Goal: Task Accomplishment & Management: Complete application form

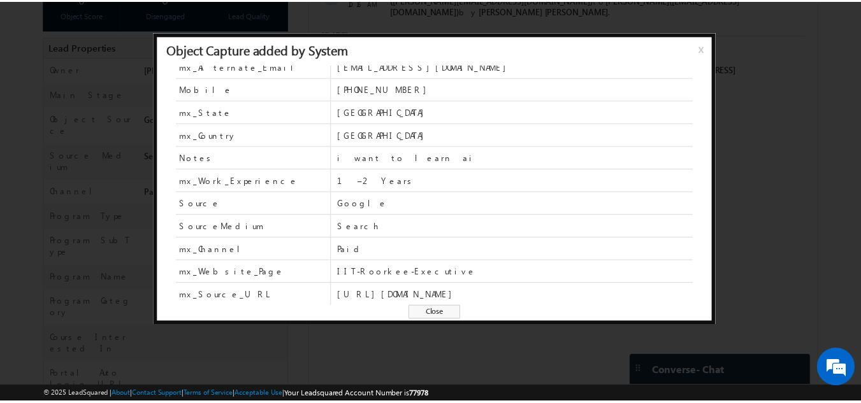
scroll to position [79, 0]
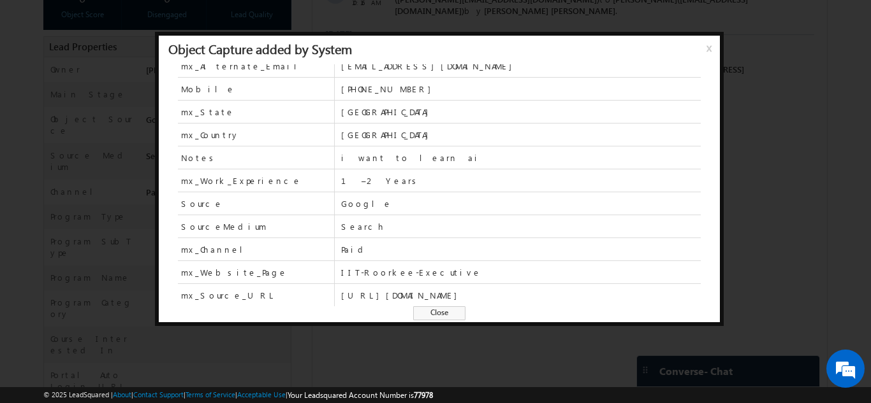
click at [706, 52] on span "x" at bounding box center [711, 52] width 10 height 23
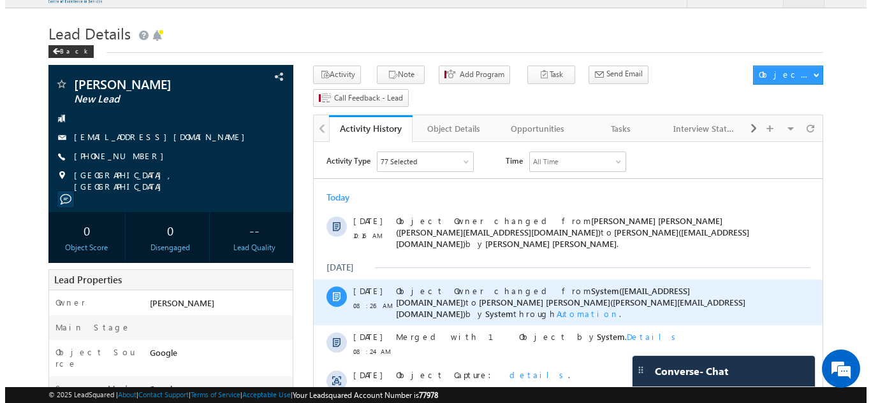
scroll to position [0, 0]
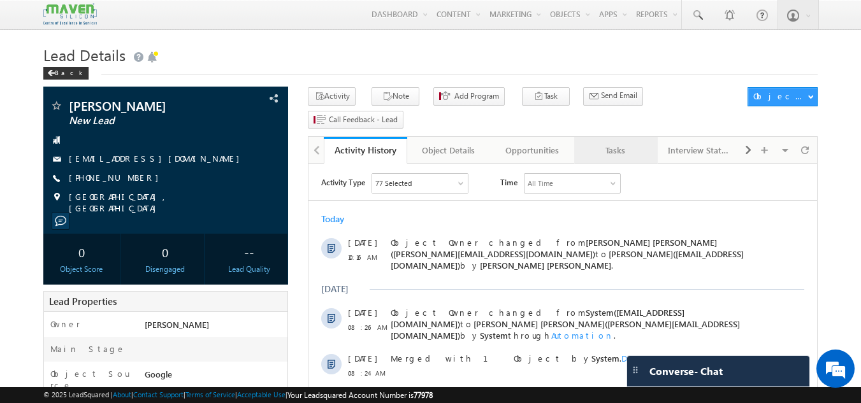
click at [628, 143] on div "Tasks" at bounding box center [615, 150] width 62 height 15
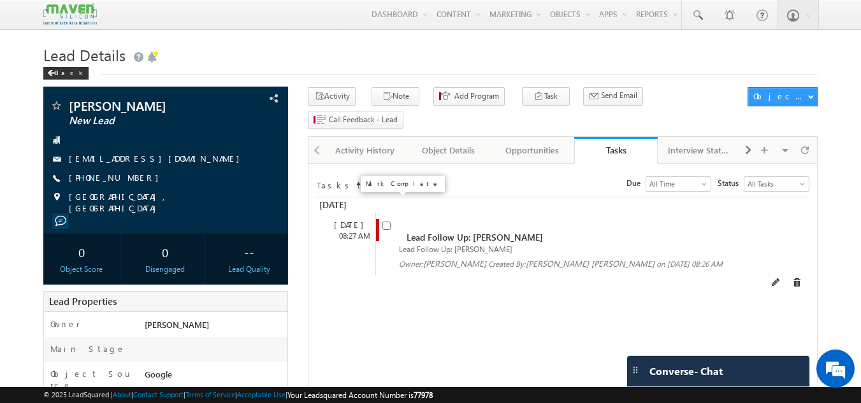
click at [387, 222] on input "checkbox" at bounding box center [386, 226] width 8 height 8
checkbox input "false"
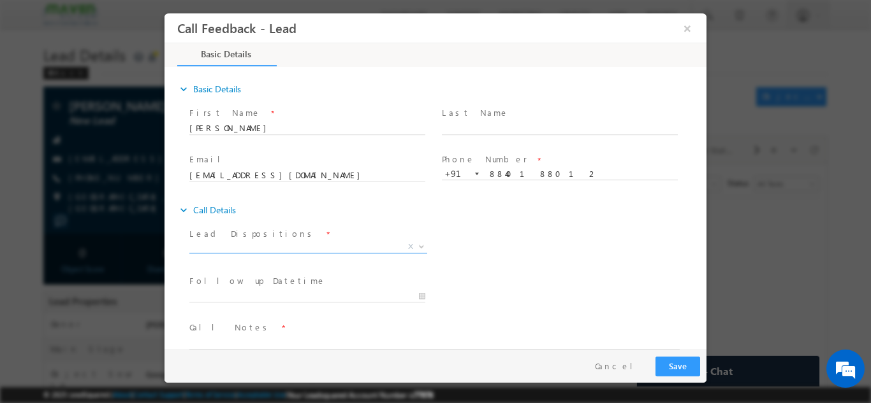
click at [310, 249] on span "X" at bounding box center [308, 246] width 238 height 13
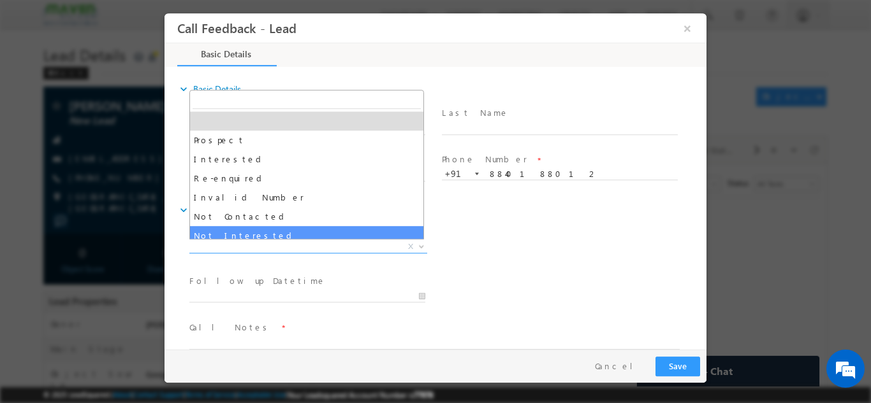
select select "Not Interested"
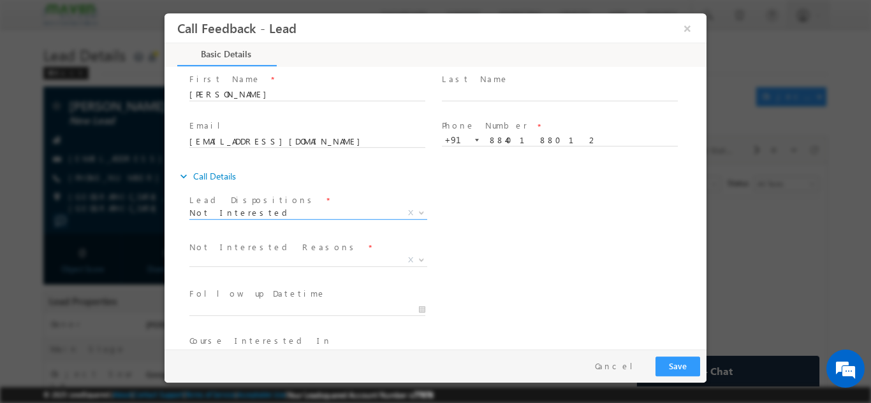
scroll to position [64, 0]
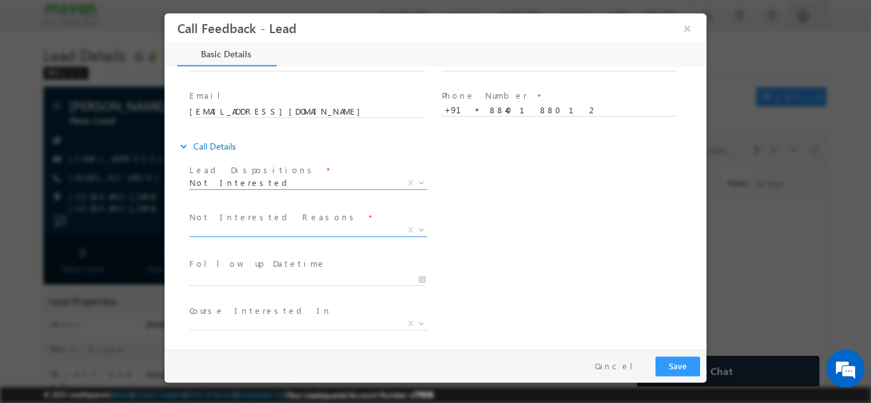
click at [279, 230] on span "X" at bounding box center [308, 230] width 238 height 13
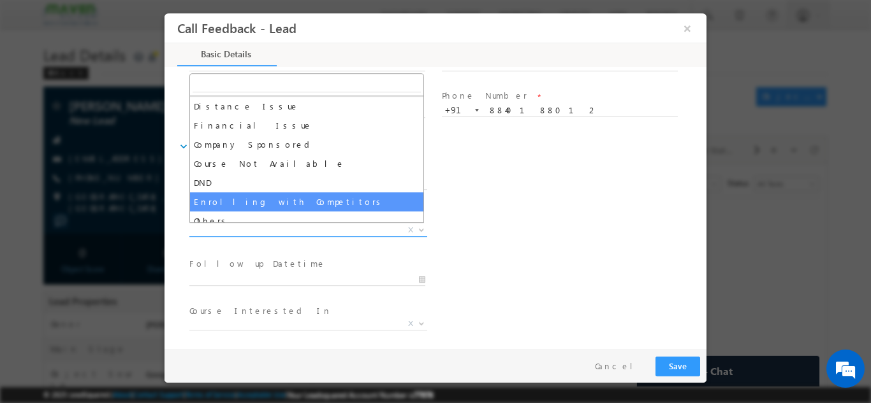
scroll to position [25, 0]
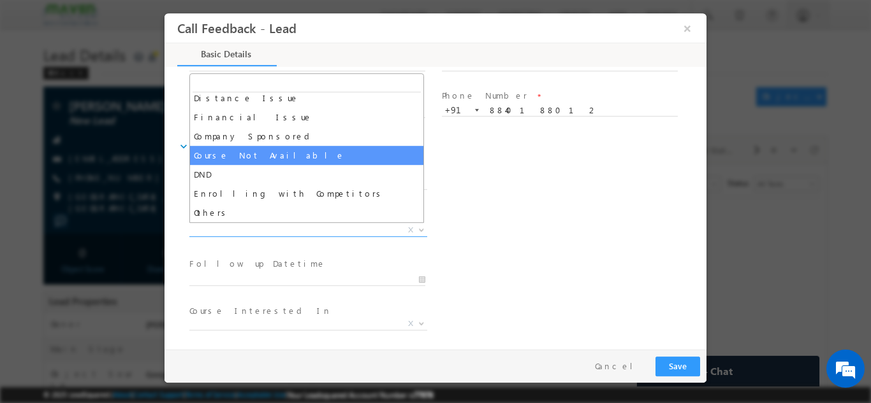
select select "Course Not Available"
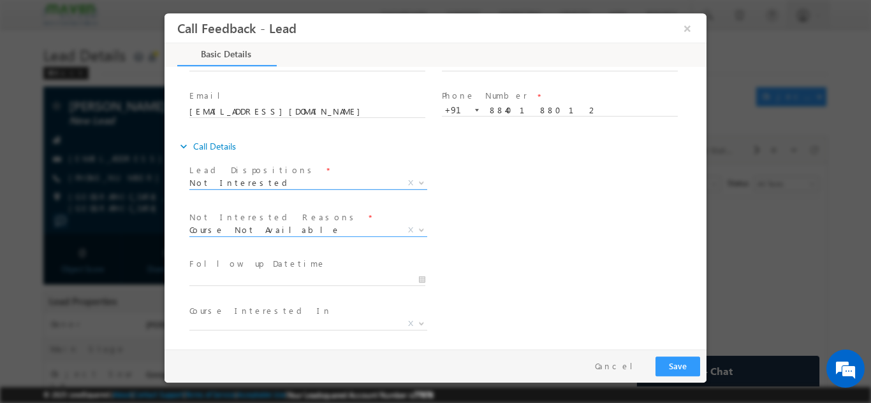
scroll to position [115, 0]
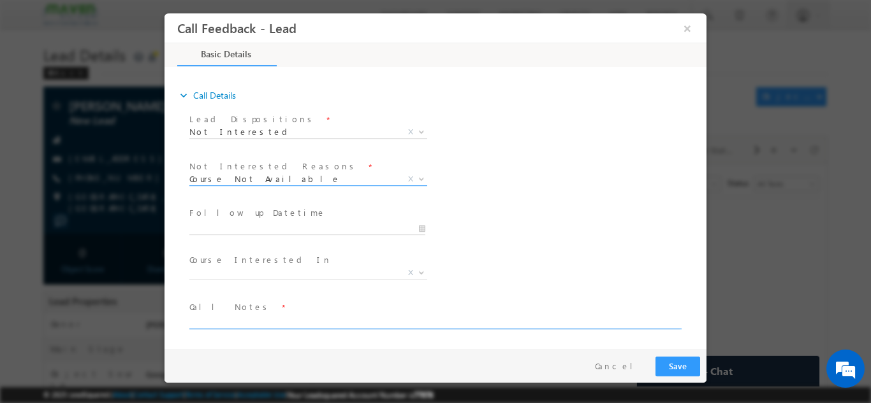
click at [251, 317] on textarea at bounding box center [434, 321] width 490 height 15
type textarea "Looking to upskill in AI only, from IT background."
